Goal: Information Seeking & Learning: Find contact information

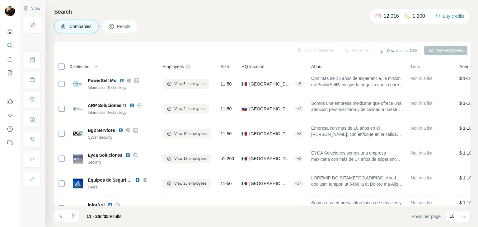
scroll to position [77, 0]
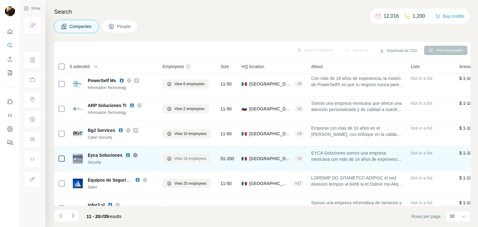
click at [188, 158] on span "View 18 employees" at bounding box center [190, 159] width 32 height 6
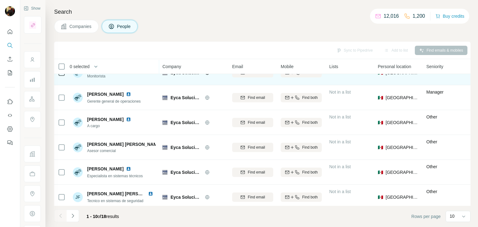
scroll to position [64, 0]
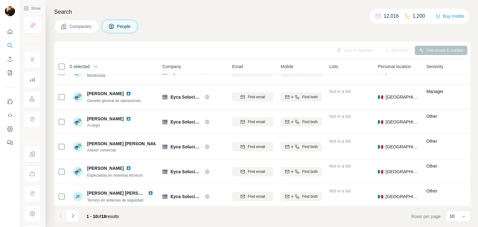
click at [83, 27] on span "Companies" at bounding box center [80, 26] width 23 height 6
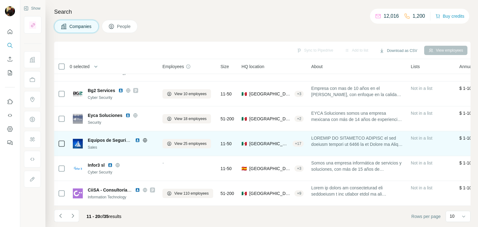
scroll to position [120, 0]
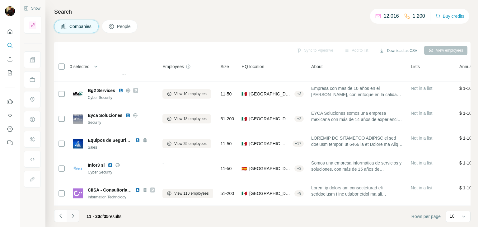
click at [71, 212] on button "Navigate to next page" at bounding box center [73, 216] width 12 height 12
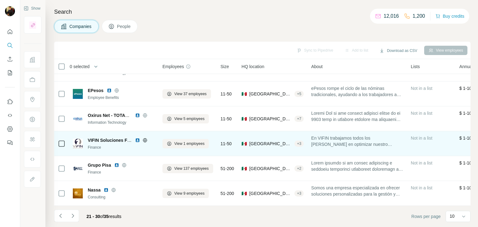
scroll to position [0, 0]
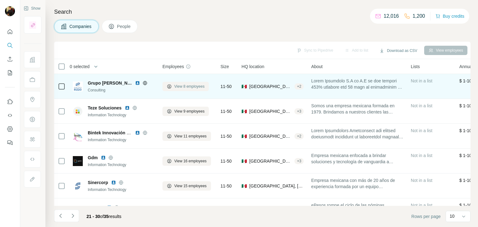
click at [182, 85] on span "View 8 employees" at bounding box center [189, 87] width 30 height 6
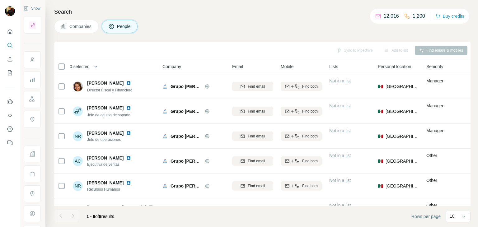
click at [73, 31] on button "Companies" at bounding box center [76, 26] width 45 height 13
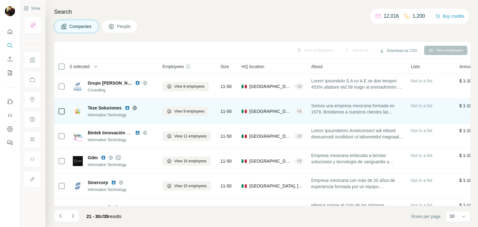
click at [127, 109] on img at bounding box center [127, 108] width 5 height 5
click at [134, 108] on icon at bounding box center [134, 108] width 5 height 5
click at [189, 113] on span "View 9 employees" at bounding box center [189, 112] width 30 height 6
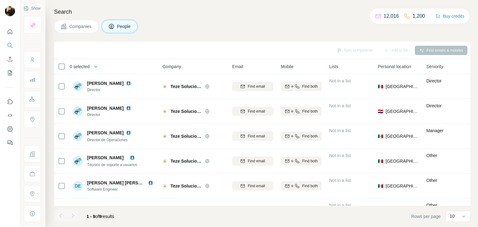
click at [89, 25] on span "Companies" at bounding box center [80, 26] width 23 height 6
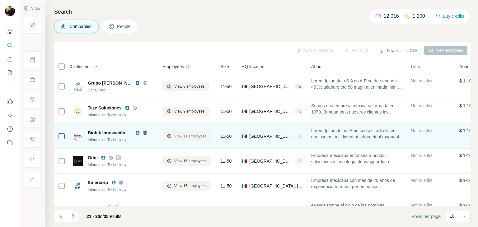
click at [174, 134] on span "View 11 employees" at bounding box center [190, 137] width 32 height 6
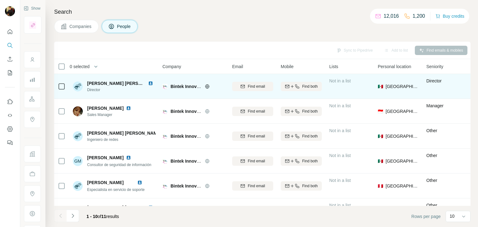
click at [148, 83] on img at bounding box center [150, 83] width 5 height 5
click at [205, 87] on icon at bounding box center [207, 86] width 5 height 5
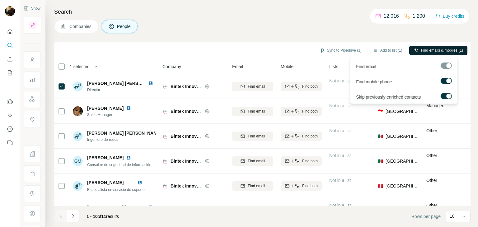
click at [422, 48] on span "Find emails & mobiles (1)" at bounding box center [442, 51] width 42 height 6
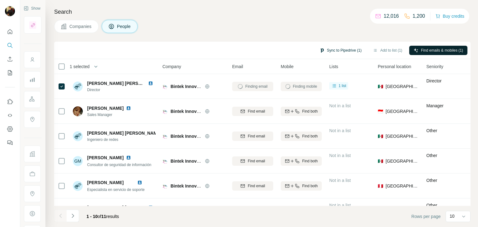
click at [337, 50] on button "Sync to Pipedrive (1)" at bounding box center [340, 50] width 51 height 9
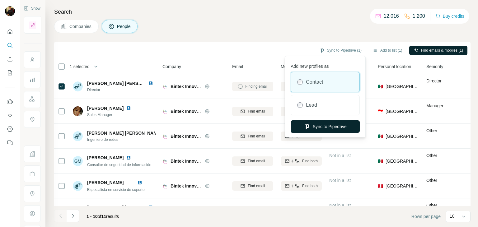
click at [335, 129] on button "Sync to Pipedrive" at bounding box center [325, 126] width 69 height 12
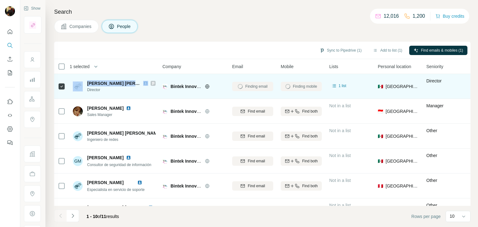
drag, startPoint x: 83, startPoint y: 84, endPoint x: 143, endPoint y: 82, distance: 60.1
click at [143, 82] on div "[PERSON_NAME] [PERSON_NAME] [PERSON_NAME] Director" at bounding box center [114, 86] width 83 height 12
copy div "[PERSON_NAME] [PERSON_NAME] [PERSON_NAME]"
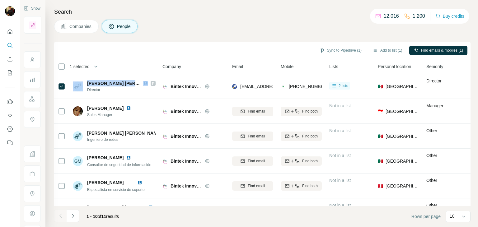
click at [79, 25] on span "Companies" at bounding box center [80, 26] width 23 height 6
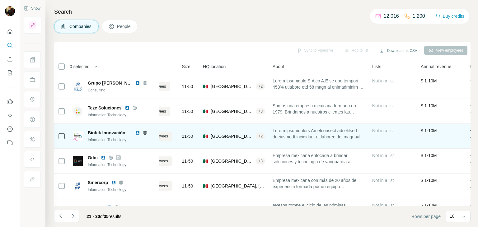
scroll to position [0, 41]
click at [312, 133] on span at bounding box center [316, 134] width 92 height 12
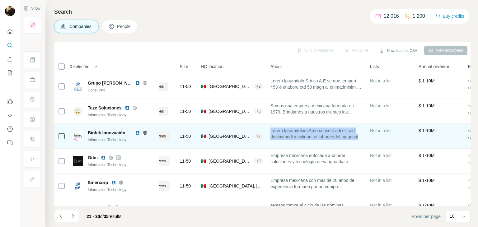
click at [312, 133] on span at bounding box center [316, 134] width 92 height 12
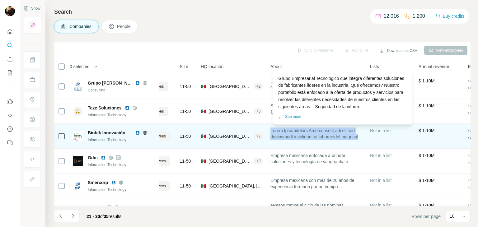
copy span "Lorem Ipsumdolors Ametconsect adi elitsed doeiusmodt incididunt ut laboreetdol …"
